Goal: Contribute content: Add original content to the website for others to see

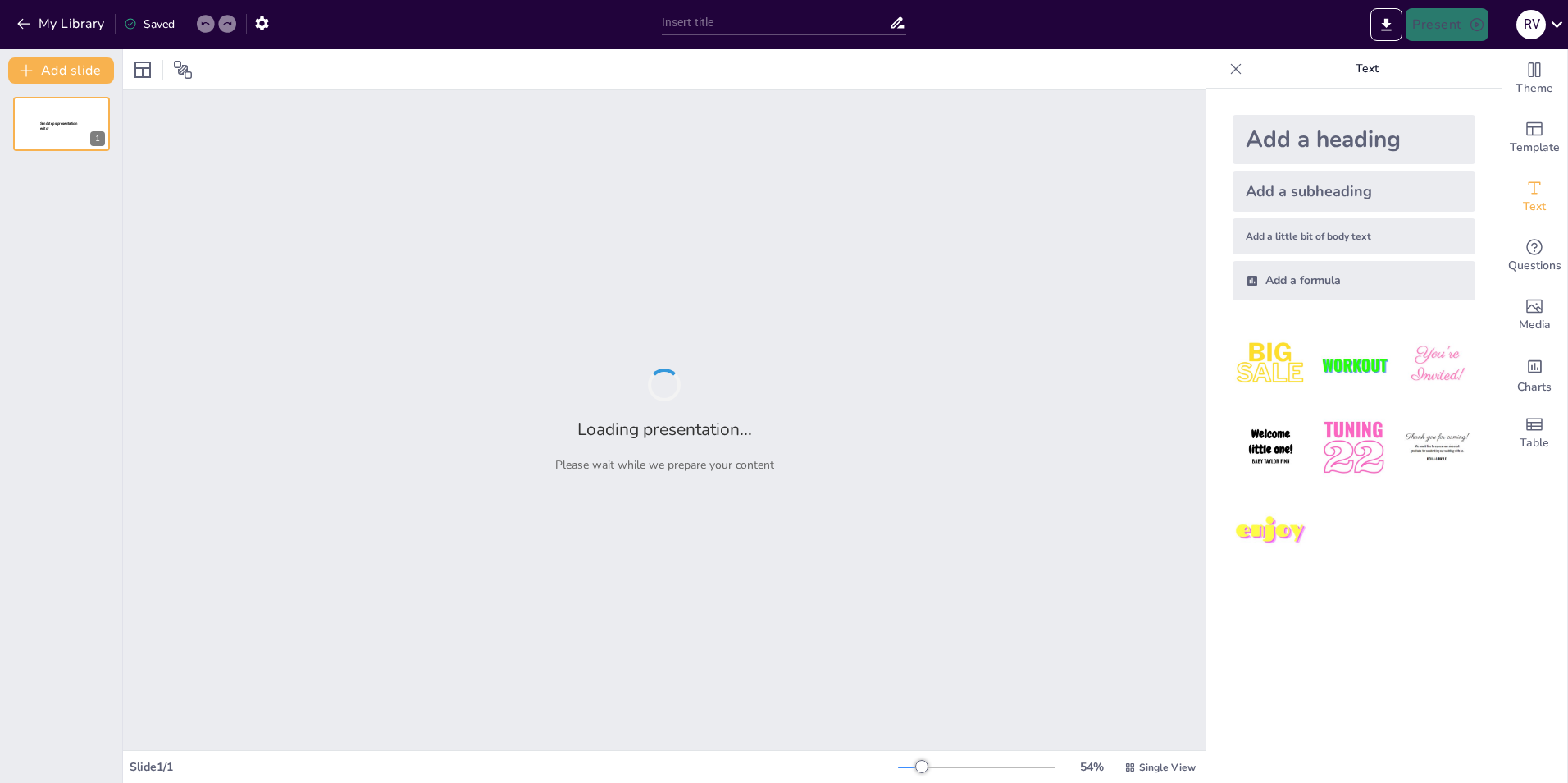
type input "New Sendsteps"
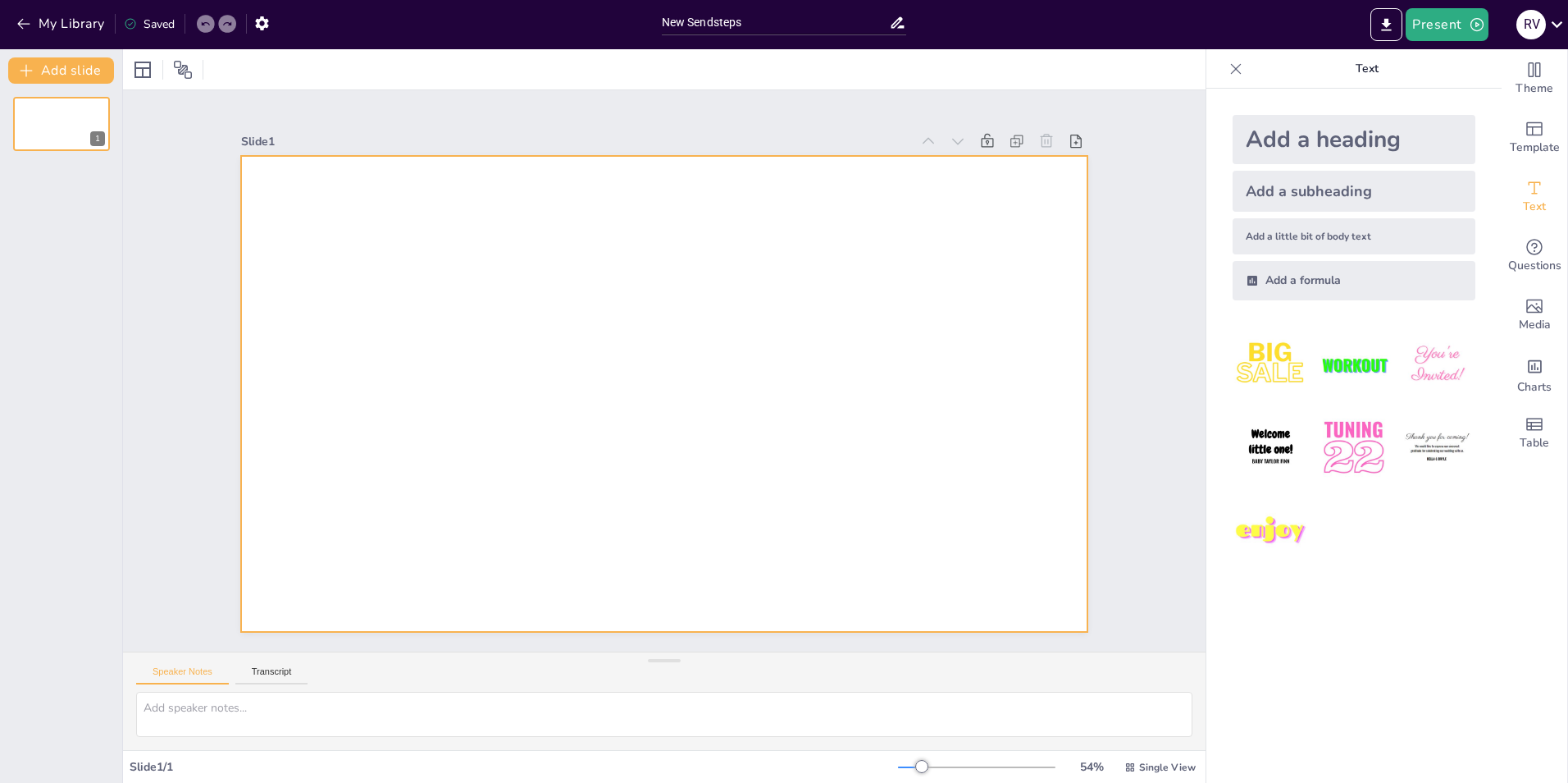
click at [406, 542] on div at bounding box center [656, 392] width 966 height 779
click at [109, 145] on div at bounding box center [61, 123] width 99 height 56
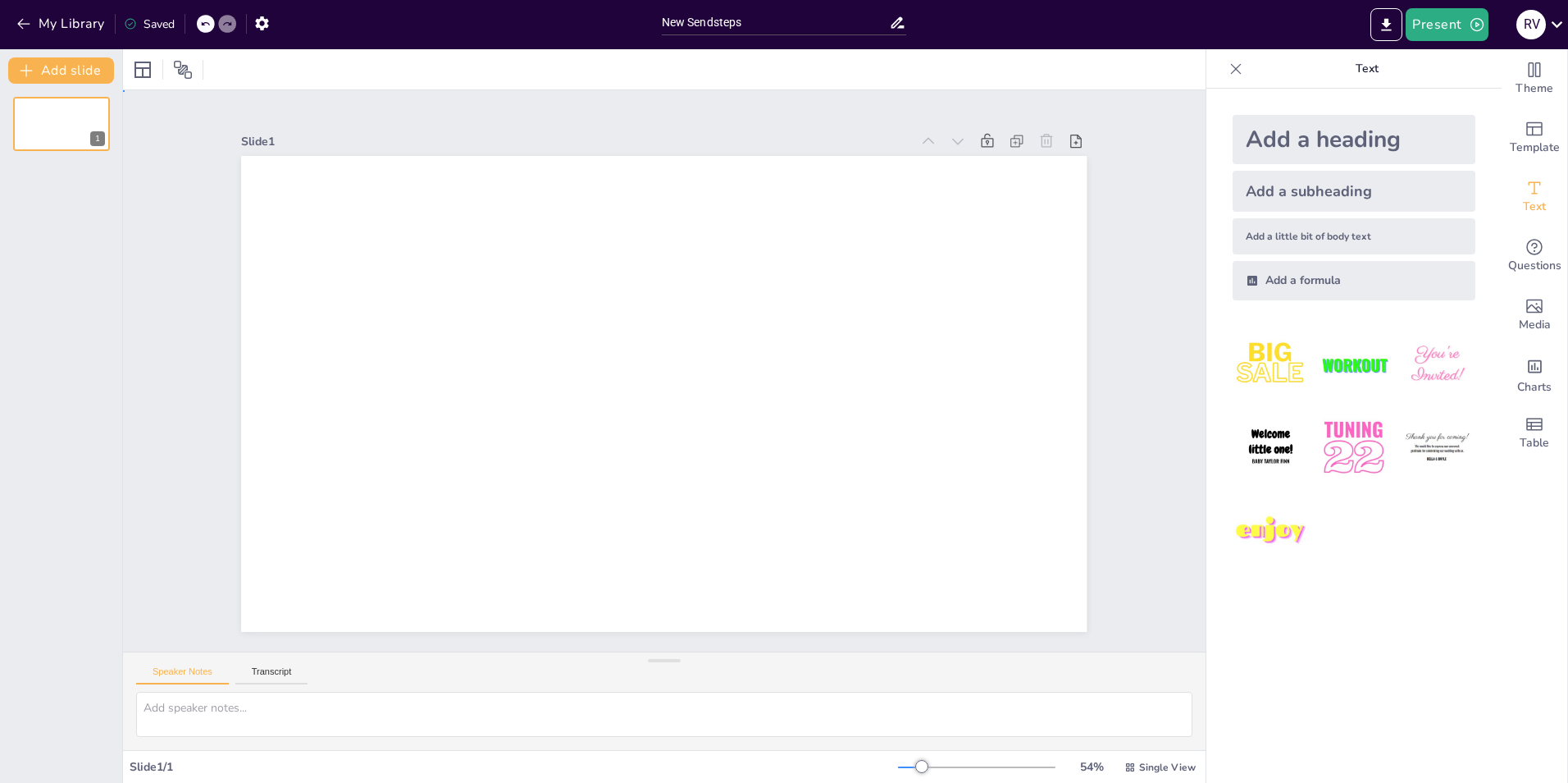
click at [172, 138] on div "Slide 1" at bounding box center [664, 371] width 1181 height 1142
click at [68, 67] on button "Add slide" at bounding box center [60, 70] width 105 height 26
click at [33, 23] on button "My Library" at bounding box center [62, 23] width 100 height 26
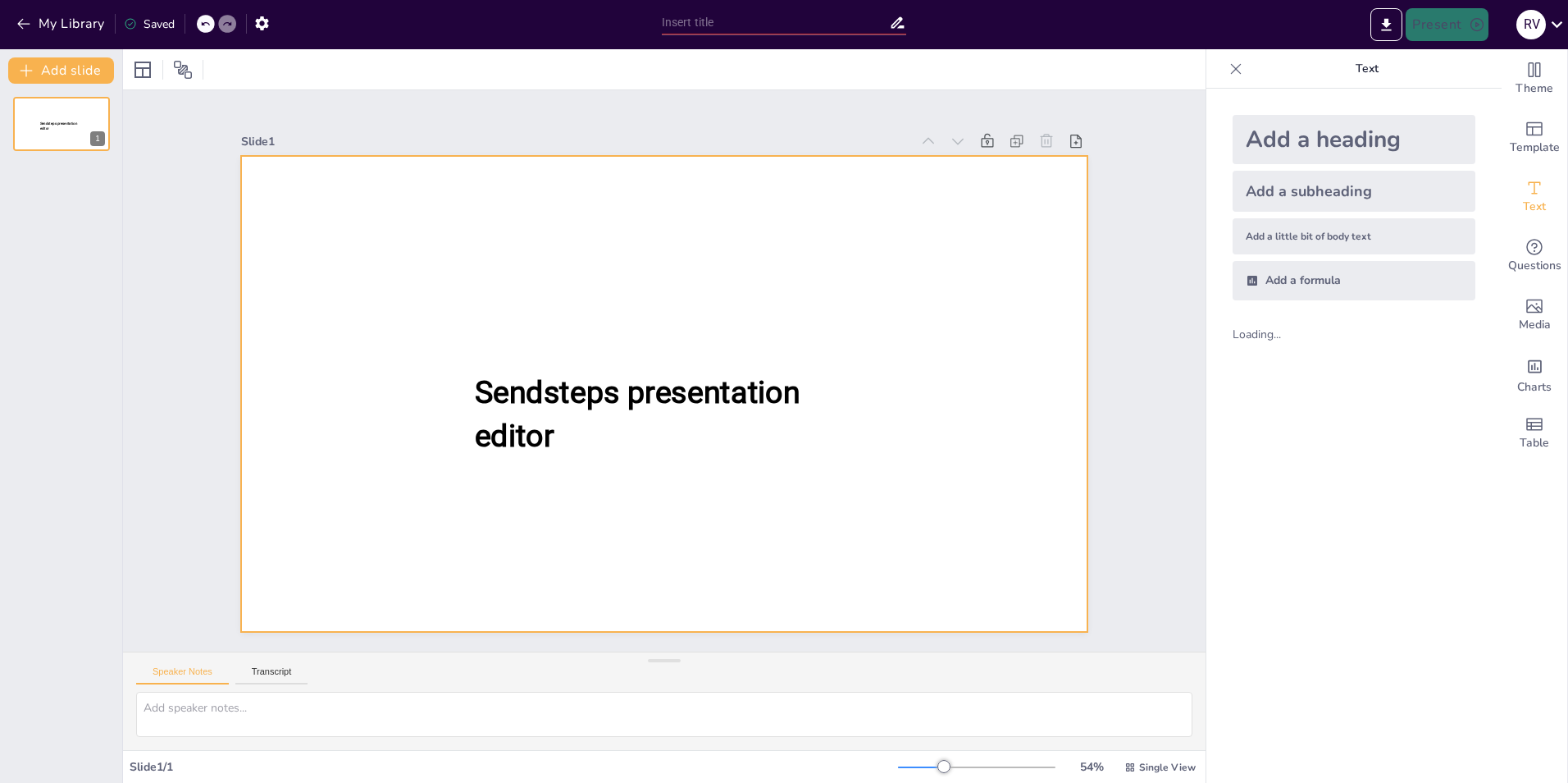
type input "New Sendsteps"
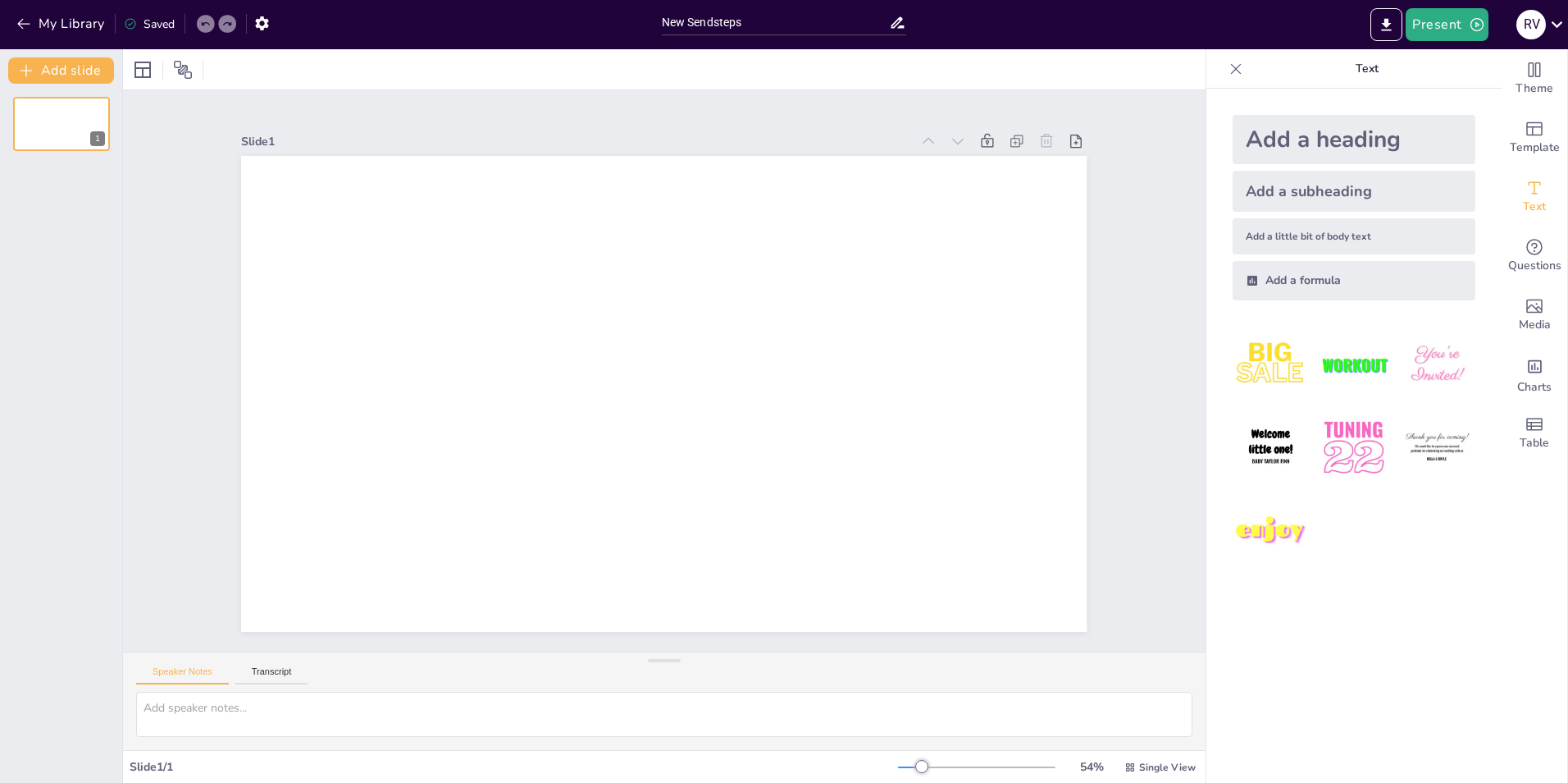
click at [1315, 289] on div "Add a formula" at bounding box center [1354, 280] width 243 height 39
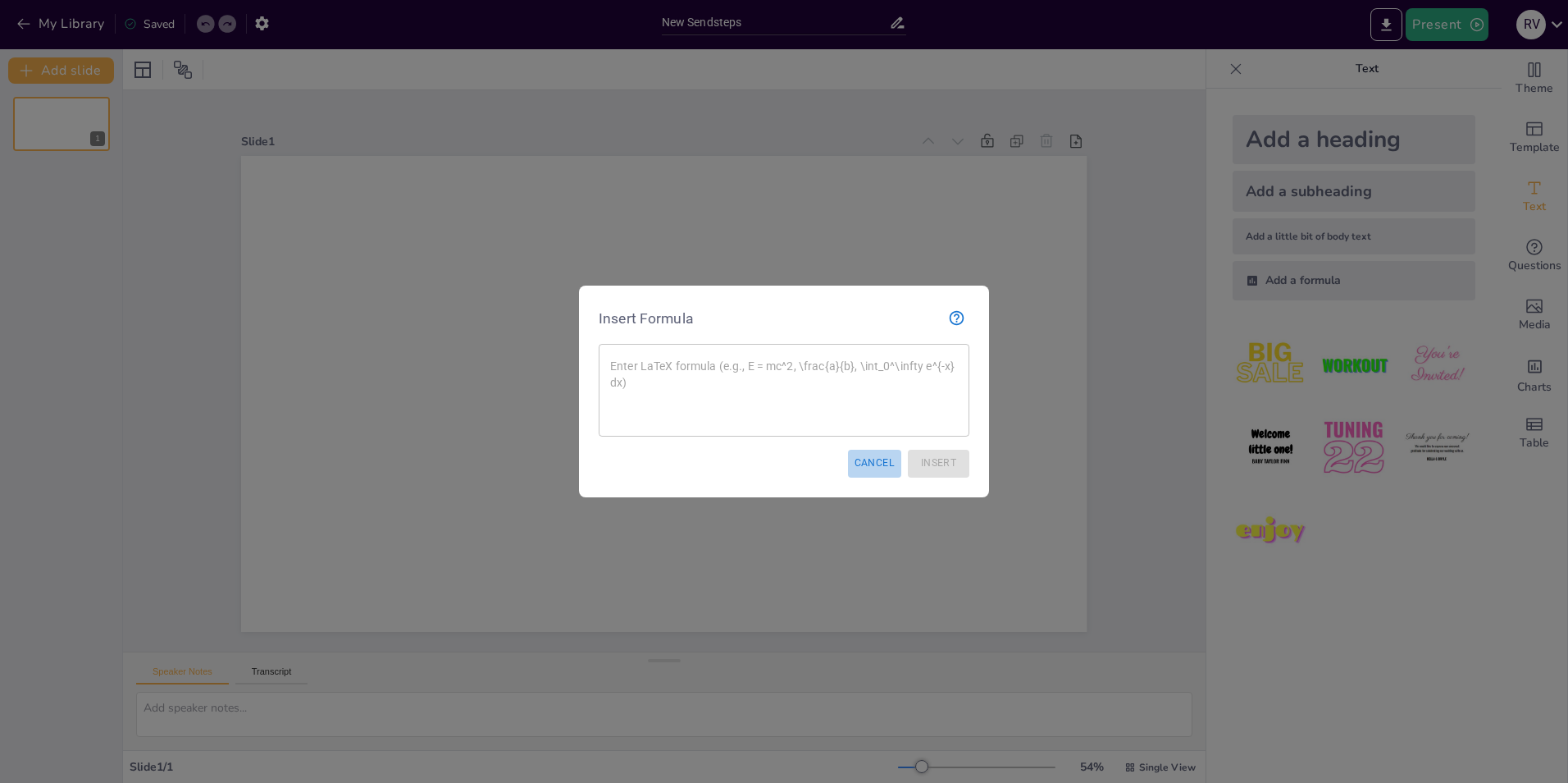
click at [886, 461] on button "Cancel" at bounding box center [874, 464] width 54 height 27
